Goal: Task Accomplishment & Management: Use online tool/utility

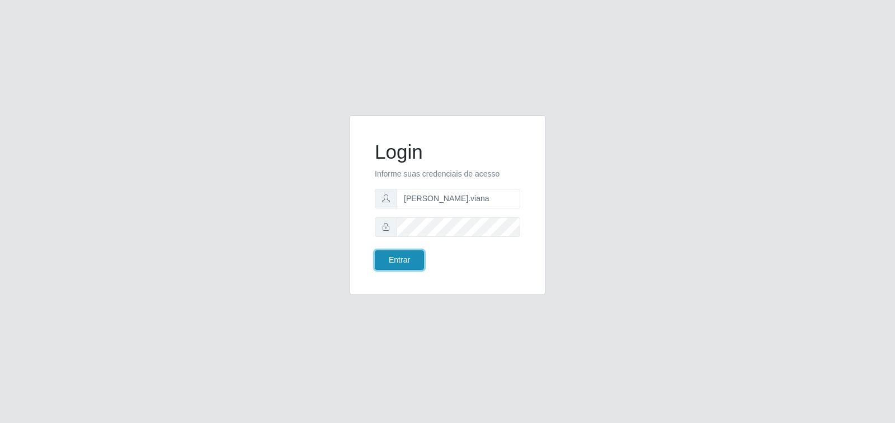
click at [388, 262] on button "Entrar" at bounding box center [399, 260] width 49 height 20
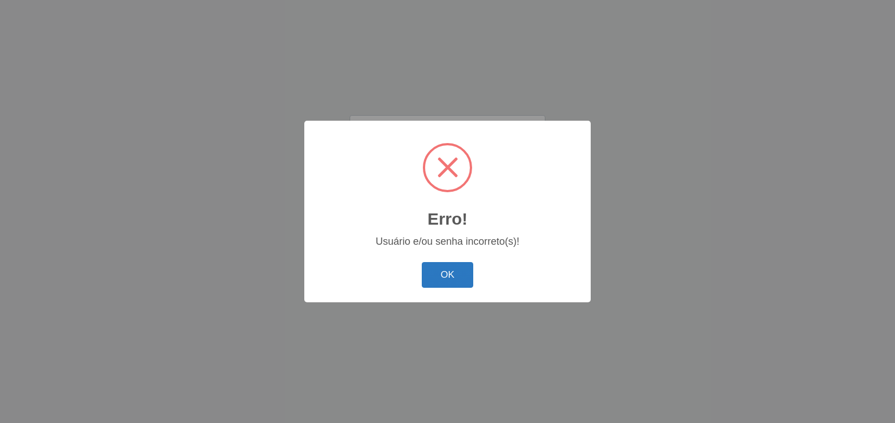
click at [454, 281] on button "OK" at bounding box center [448, 275] width 52 height 26
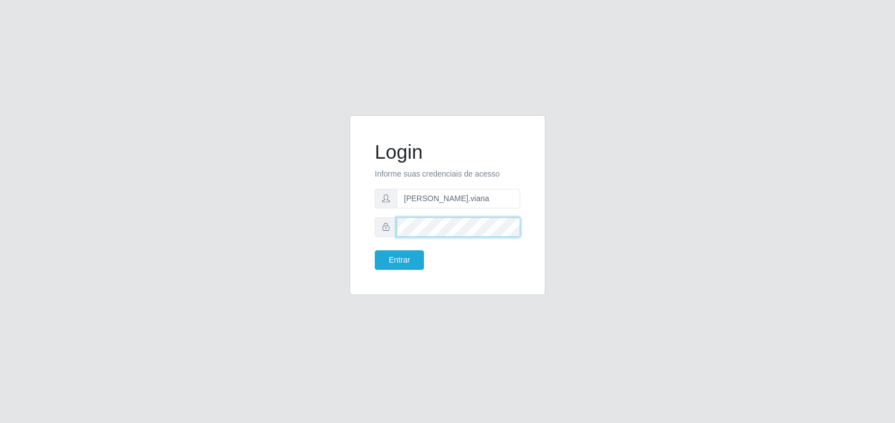
click at [390, 227] on div at bounding box center [447, 228] width 145 height 20
click at [390, 261] on button "Entrar" at bounding box center [399, 260] width 49 height 20
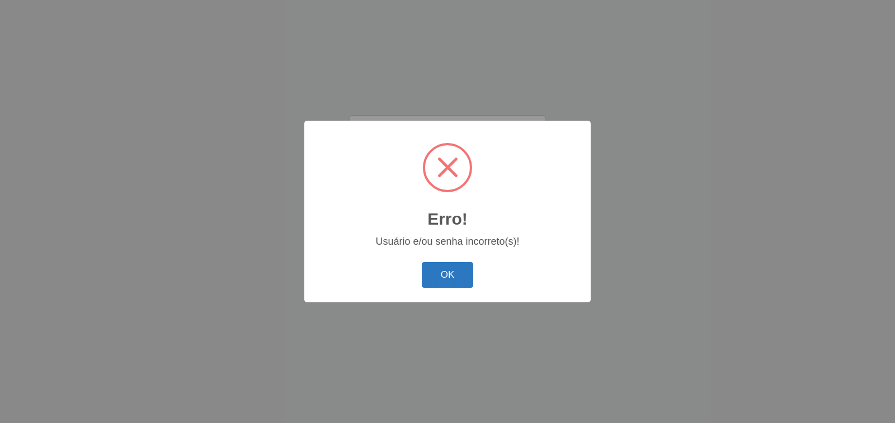
click at [463, 277] on button "OK" at bounding box center [448, 275] width 52 height 26
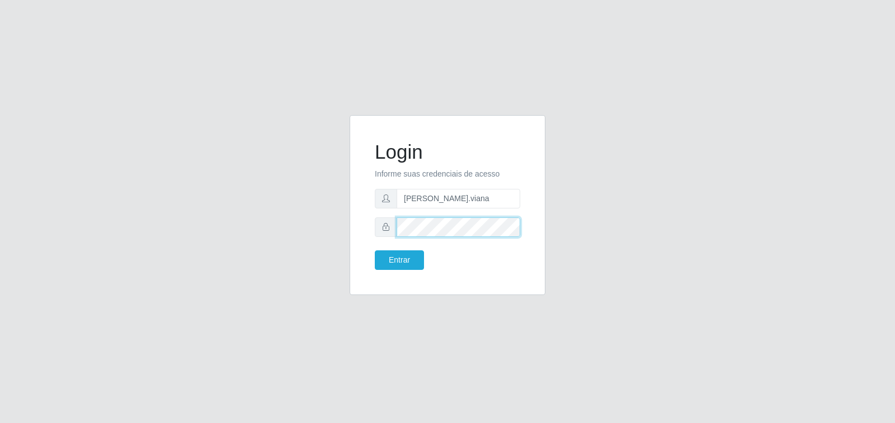
click at [390, 234] on div at bounding box center [447, 228] width 145 height 20
click at [401, 263] on button "Entrar" at bounding box center [399, 260] width 49 height 20
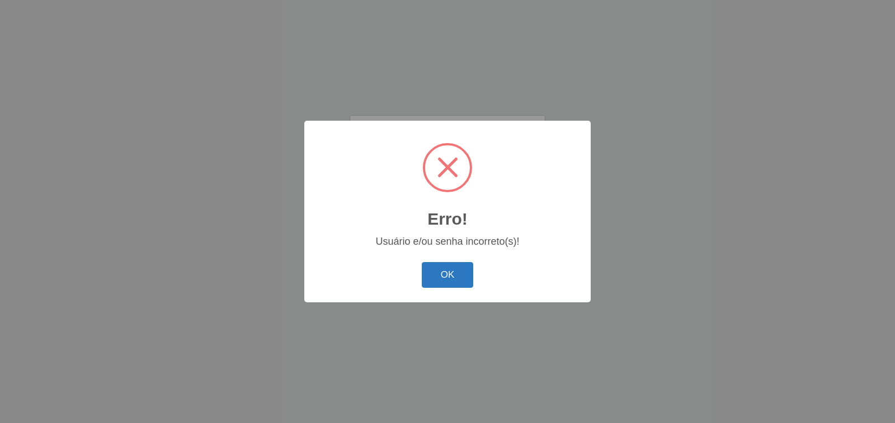
click at [445, 282] on button "OK" at bounding box center [448, 275] width 52 height 26
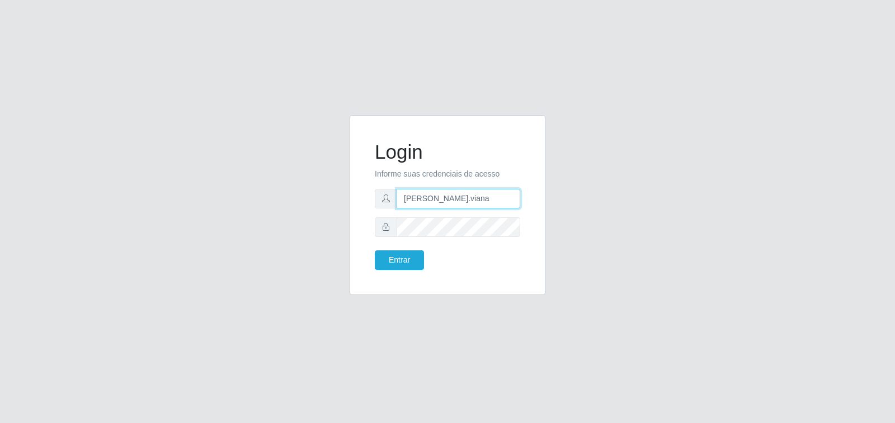
click at [460, 207] on input "[PERSON_NAME].viana" at bounding box center [458, 199] width 124 height 20
drag, startPoint x: 458, startPoint y: 196, endPoint x: 361, endPoint y: 196, distance: 97.8
click at [361, 196] on div "Login Informe suas credenciais de acesso [PERSON_NAME].viana Entrar" at bounding box center [447, 205] width 196 height 180
click at [477, 267] on div "Entrar" at bounding box center [447, 260] width 162 height 20
click at [412, 254] on button "Entrar" at bounding box center [399, 260] width 49 height 20
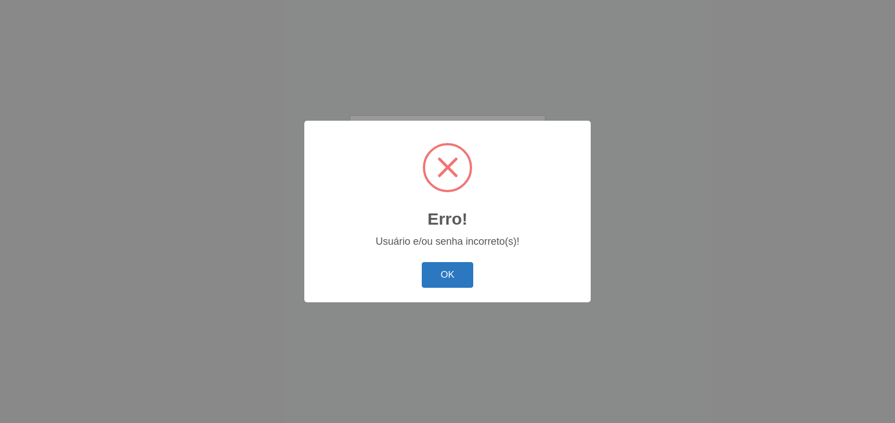
click at [452, 273] on button "OK" at bounding box center [448, 275] width 52 height 26
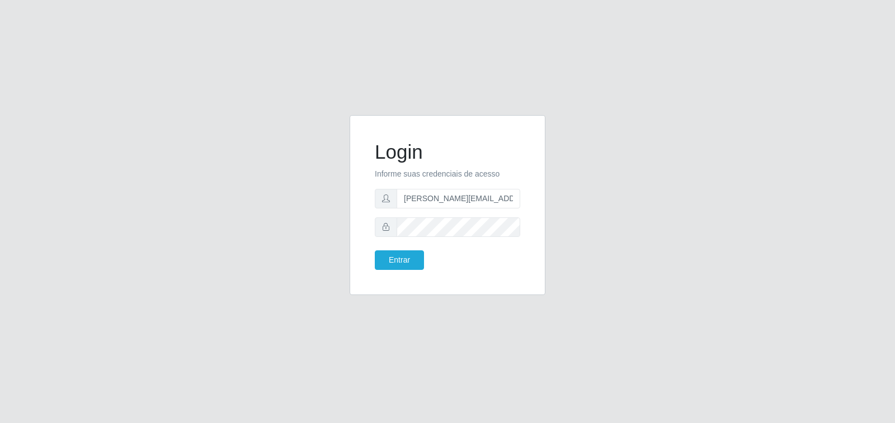
click at [495, 211] on form "Login Informe suas credenciais de acesso [PERSON_NAME][EMAIL_ADDRESS][DOMAIN_NA…" at bounding box center [447, 205] width 145 height 130
click at [495, 209] on form "Login Informe suas credenciais de acesso [PERSON_NAME][EMAIL_ADDRESS][DOMAIN_NA…" at bounding box center [447, 205] width 145 height 130
click at [498, 201] on input "[PERSON_NAME][EMAIL_ADDRESS][DOMAIN_NAME]" at bounding box center [458, 199] width 124 height 20
click at [443, 198] on input "[PERSON_NAME][EMAIL_ADDRESS][DOMAIN_NAME]" at bounding box center [458, 199] width 124 height 20
type input "[PERSON_NAME][EMAIL_ADDRESS][DOMAIN_NAME]"
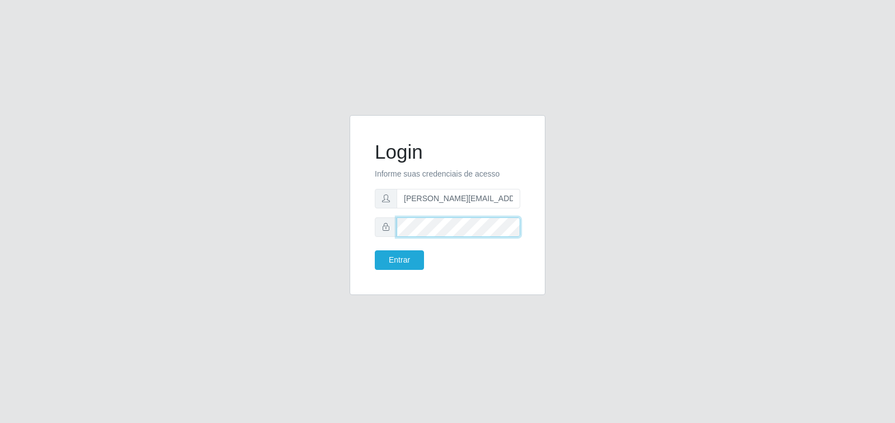
click at [379, 228] on div at bounding box center [447, 228] width 145 height 20
click at [399, 257] on button "Entrar" at bounding box center [399, 260] width 49 height 20
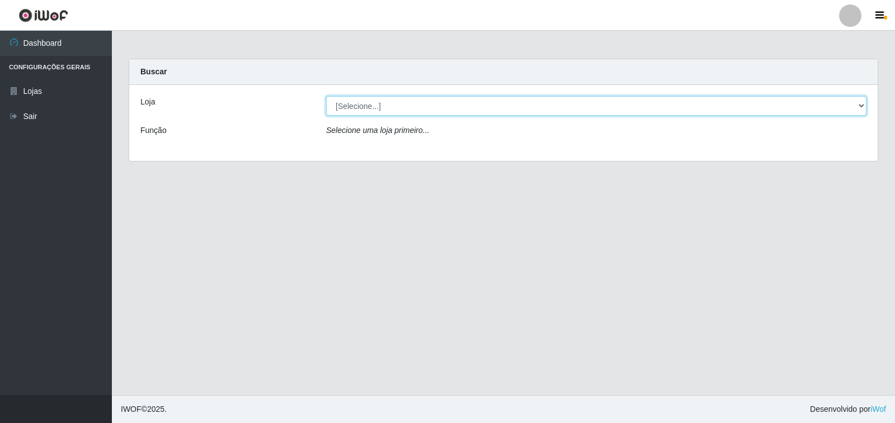
click at [853, 101] on select "[Selecione...] Atacado Vem - [STREET_ADDRESS]" at bounding box center [596, 106] width 540 height 20
select select "455"
click at [326, 96] on select "[Selecione...] Atacado Vem - [STREET_ADDRESS]" at bounding box center [596, 106] width 540 height 20
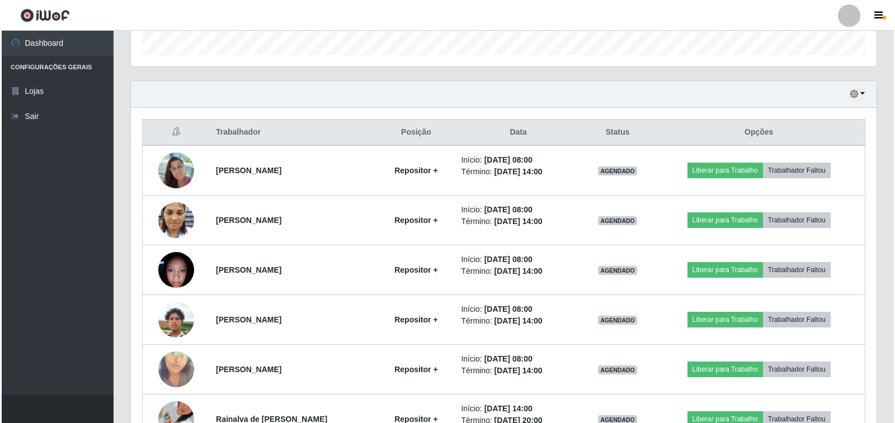
scroll to position [289, 0]
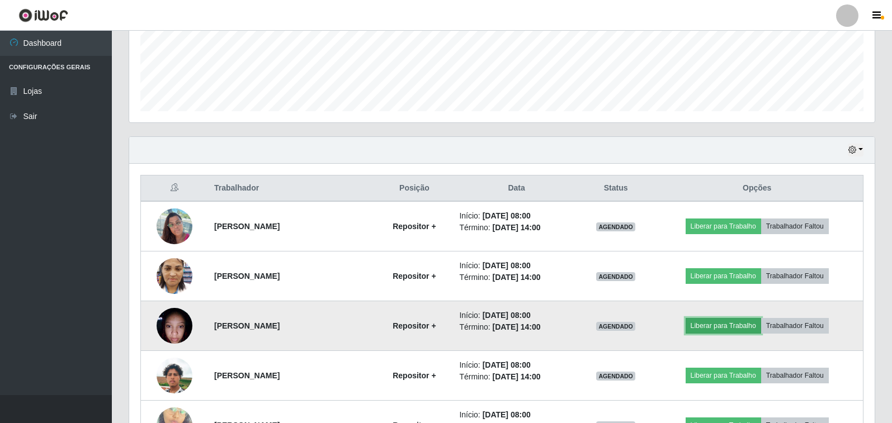
click at [740, 323] on button "Liberar para Trabalho" at bounding box center [722, 326] width 75 height 16
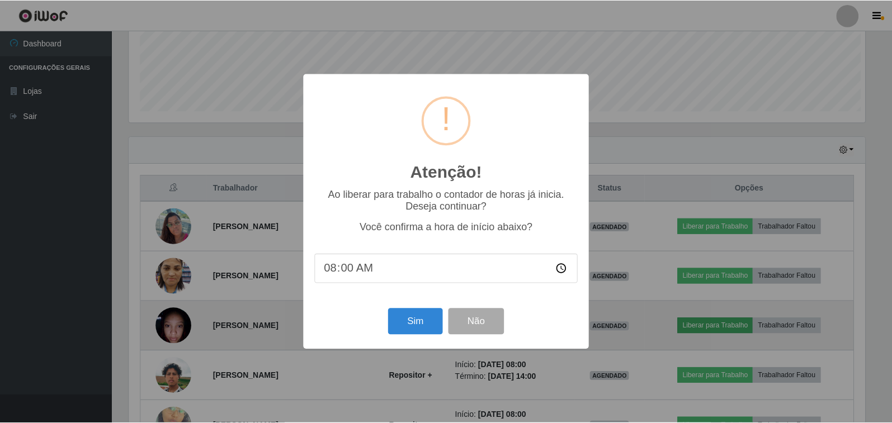
scroll to position [232, 739]
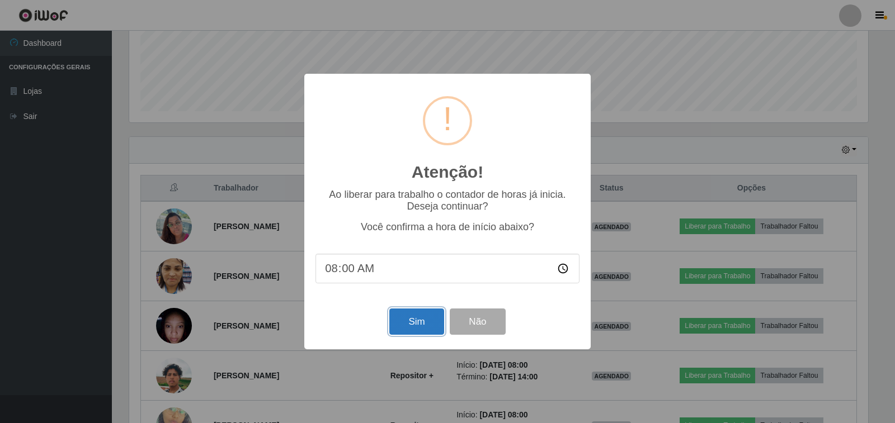
click at [412, 321] on button "Sim" at bounding box center [416, 322] width 54 height 26
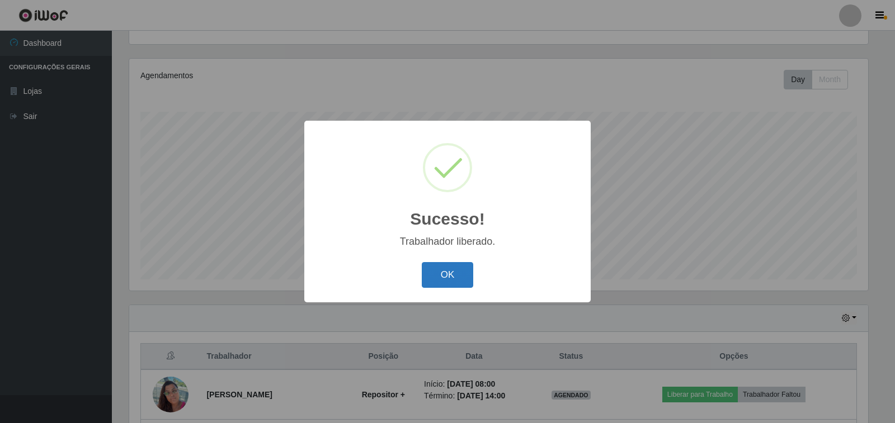
click at [447, 288] on button "OK" at bounding box center [448, 275] width 52 height 26
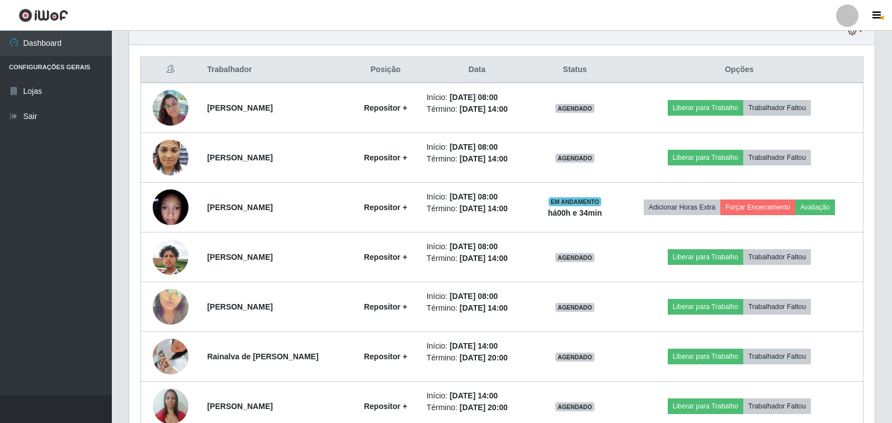
scroll to position [456, 0]
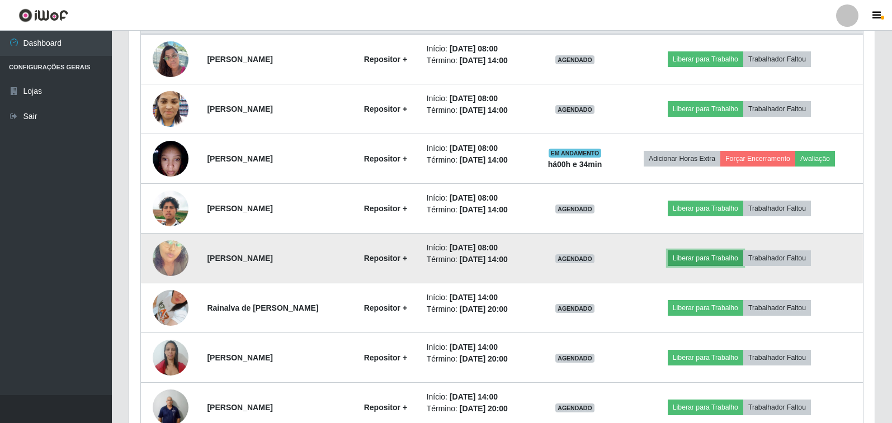
click at [717, 258] on button "Liberar para Trabalho" at bounding box center [705, 258] width 75 height 16
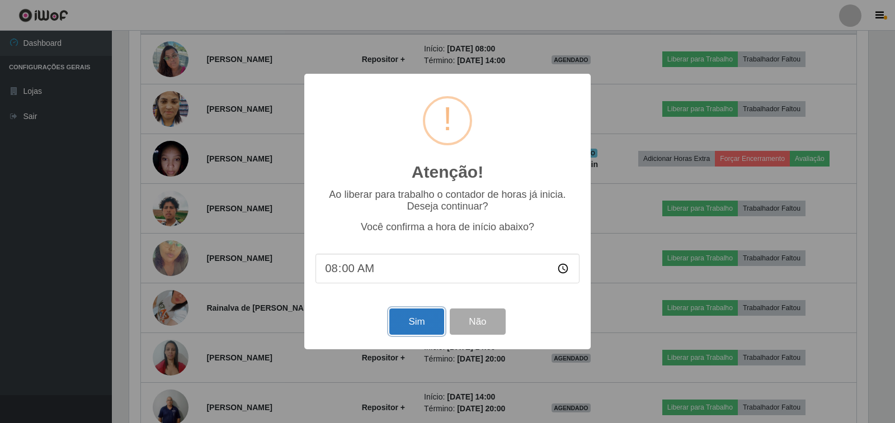
click at [420, 320] on button "Sim" at bounding box center [416, 322] width 54 height 26
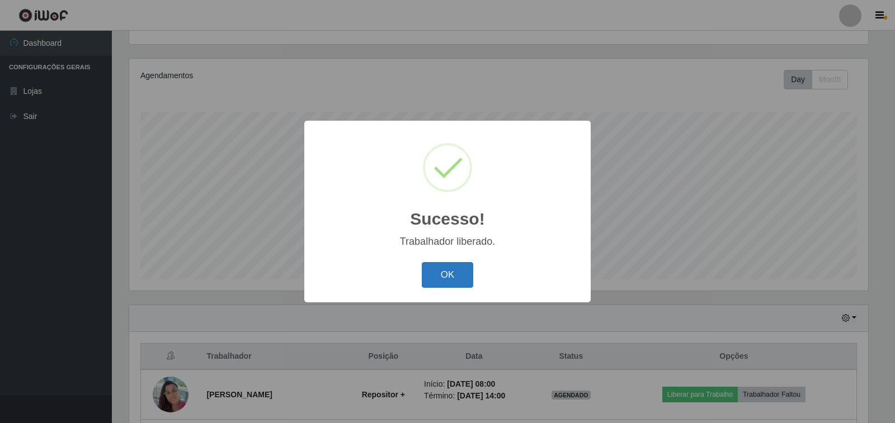
click at [445, 281] on button "OK" at bounding box center [448, 275] width 52 height 26
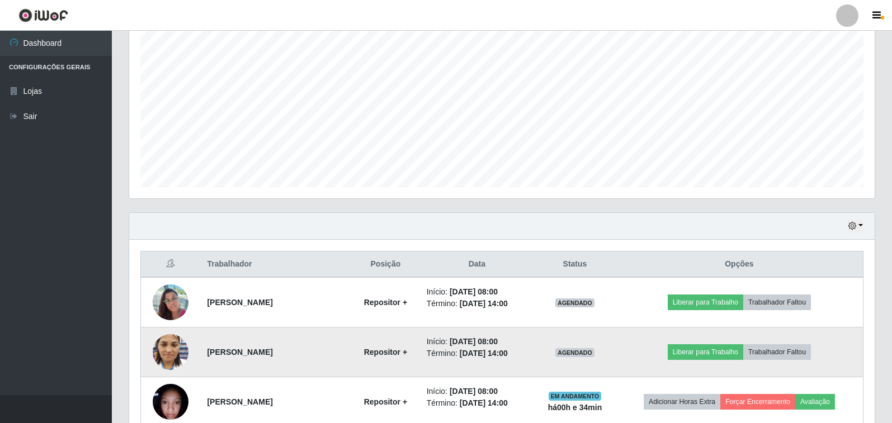
scroll to position [232, 0]
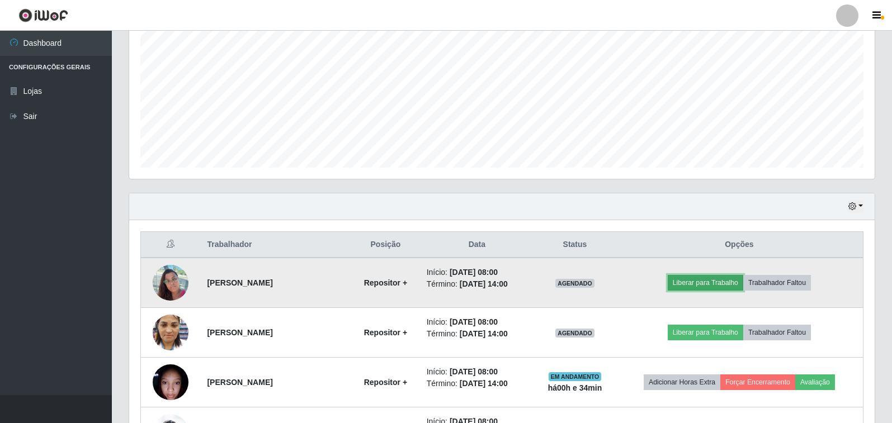
click at [697, 281] on button "Liberar para Trabalho" at bounding box center [705, 283] width 75 height 16
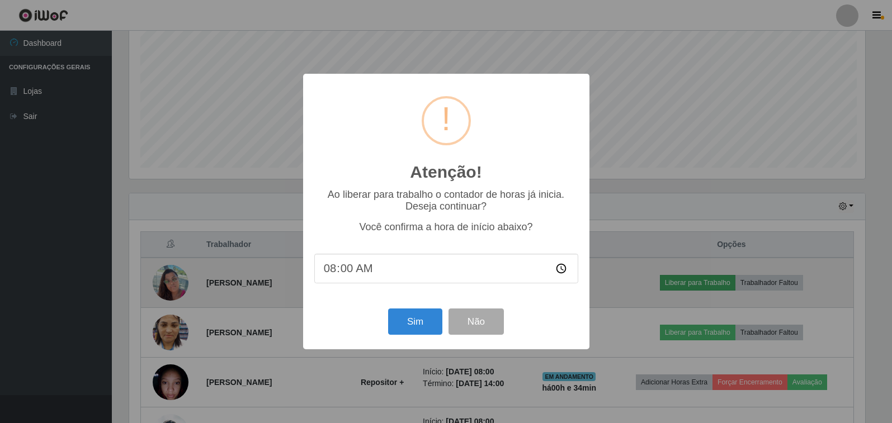
scroll to position [232, 739]
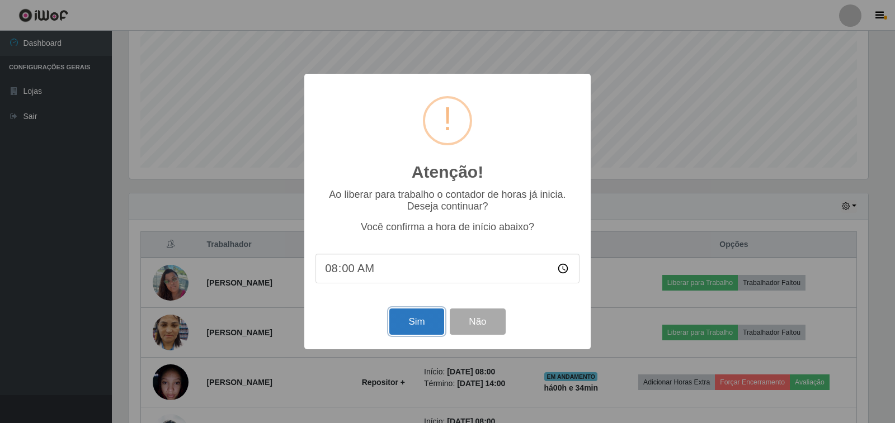
click at [417, 324] on button "Sim" at bounding box center [416, 322] width 54 height 26
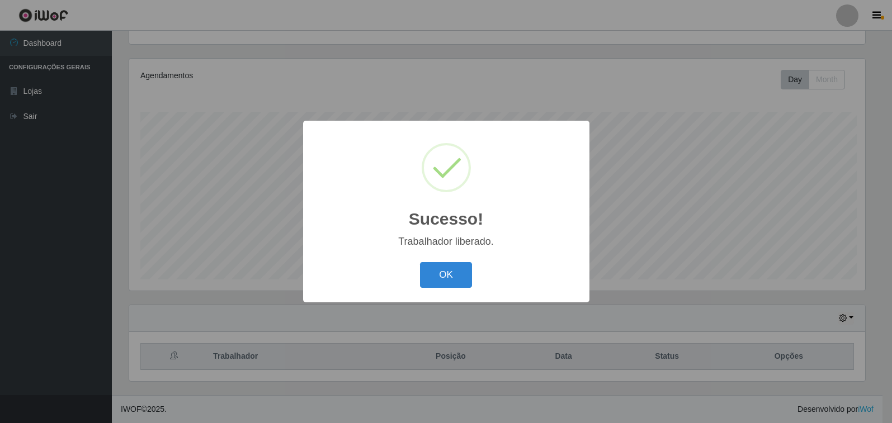
scroll to position [0, 0]
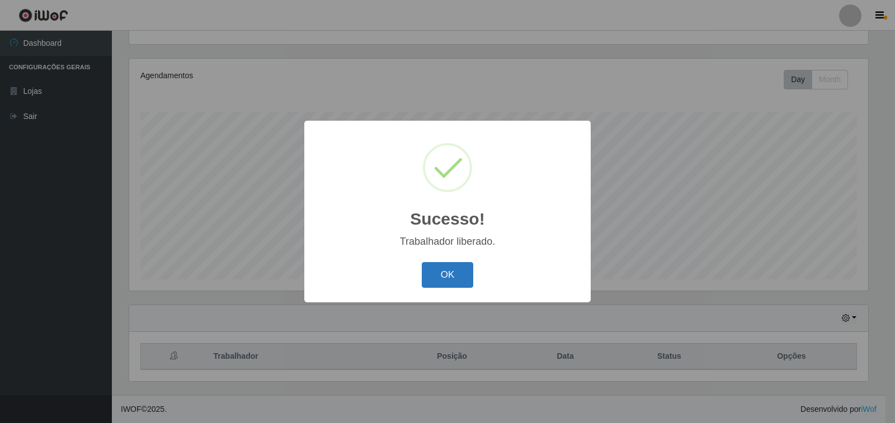
click at [470, 280] on button "OK" at bounding box center [448, 275] width 52 height 26
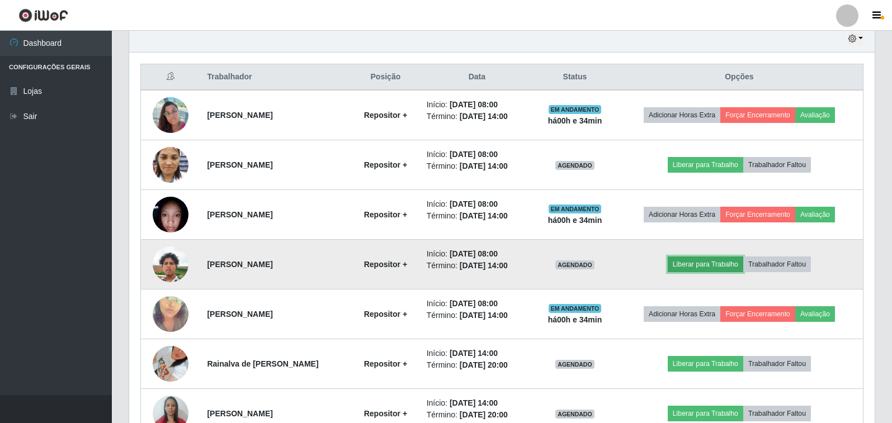
click at [712, 268] on button "Liberar para Trabalho" at bounding box center [705, 265] width 75 height 16
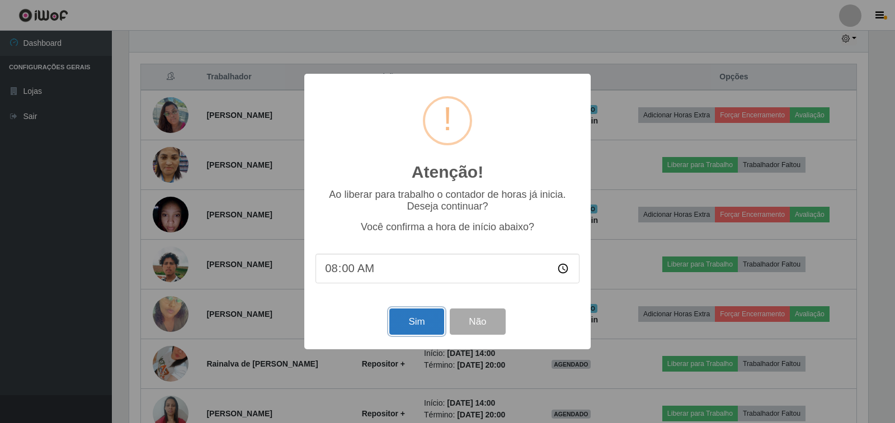
click at [419, 322] on button "Sim" at bounding box center [416, 322] width 54 height 26
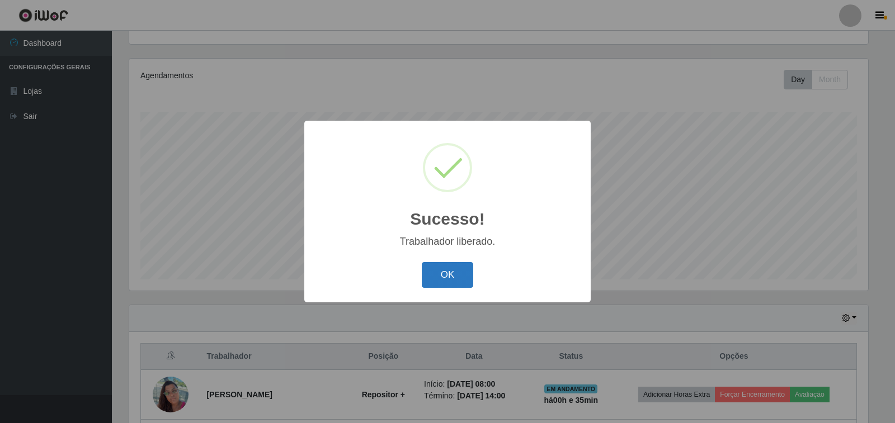
click at [439, 278] on button "OK" at bounding box center [448, 275] width 52 height 26
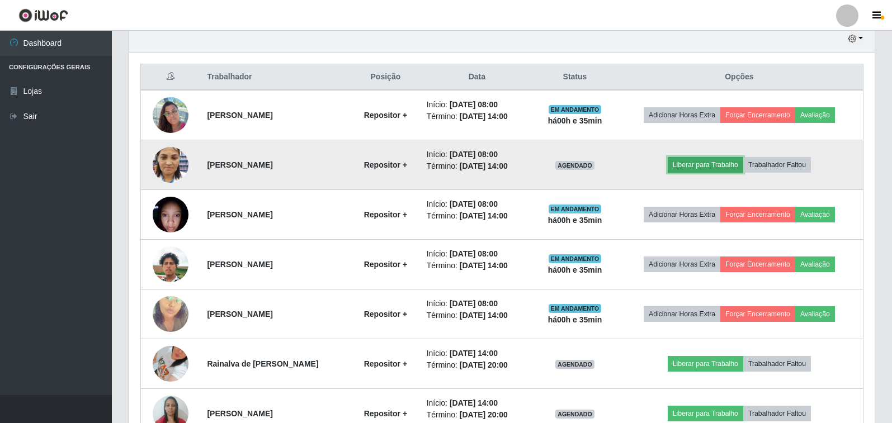
click at [739, 164] on button "Liberar para Trabalho" at bounding box center [705, 165] width 75 height 16
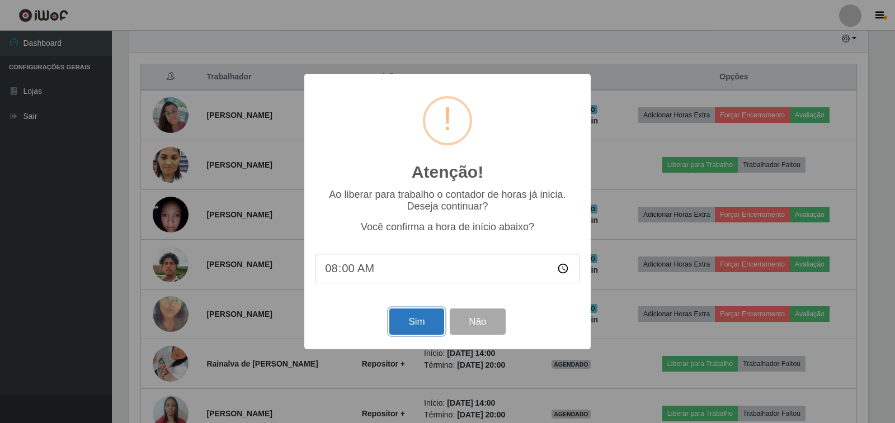
click at [424, 323] on button "Sim" at bounding box center [416, 322] width 54 height 26
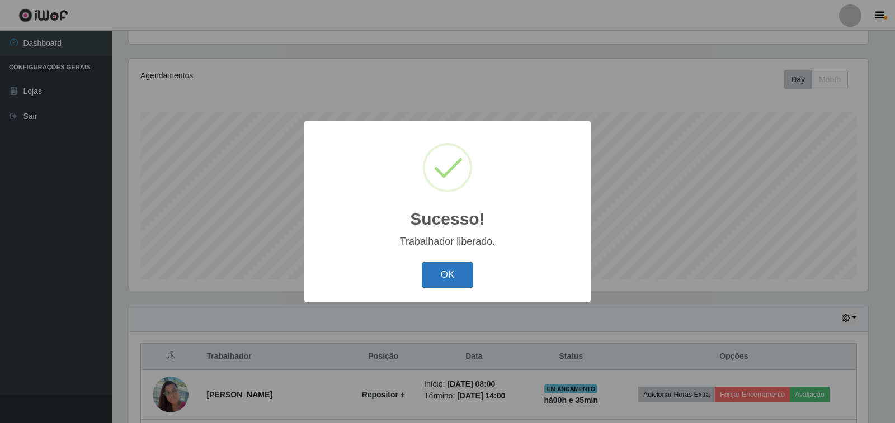
click at [434, 271] on button "OK" at bounding box center [448, 275] width 52 height 26
